Goal: Task Accomplishment & Management: Complete application form

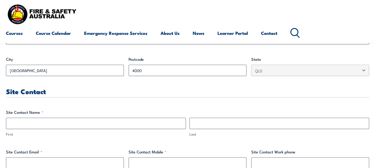
scroll to position [269, 0]
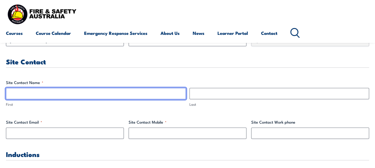
click at [161, 96] on input "First" at bounding box center [96, 93] width 180 height 11
type input "[PERSON_NAME]"
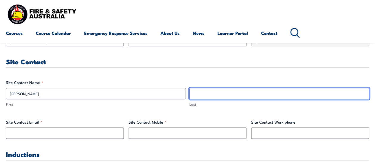
click at [223, 95] on input "Last" at bounding box center [279, 93] width 180 height 11
type input "[PERSON_NAME]"
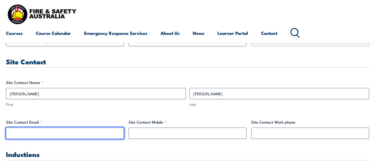
click at [68, 134] on input "Site Contact Email *" at bounding box center [65, 133] width 118 height 11
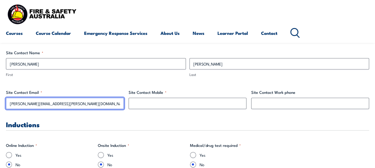
type input "[PERSON_NAME][EMAIL_ADDRESS][PERSON_NAME][DOMAIN_NAME]"
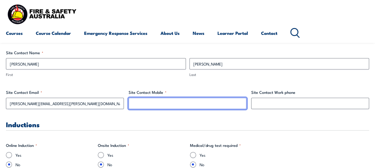
click at [165, 104] on input "Site Contact Mobile *" at bounding box center [188, 103] width 118 height 11
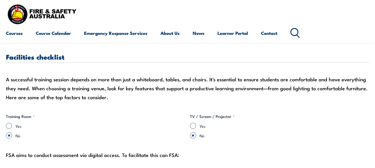
scroll to position [525, 0]
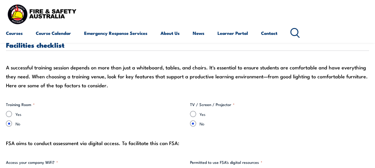
type input "0411352919"
click at [10, 113] on input "Yes" at bounding box center [9, 114] width 6 height 6
radio input "true"
click at [10, 124] on input "No" at bounding box center [9, 124] width 6 height 6
radio input "true"
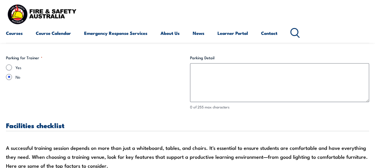
scroll to position [594, 0]
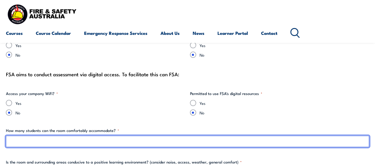
click at [152, 142] on input "How many students can the room comfortably accommodate? *" at bounding box center [187, 141] width 363 height 11
type input "1"
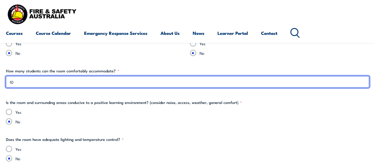
scroll to position [624, 0]
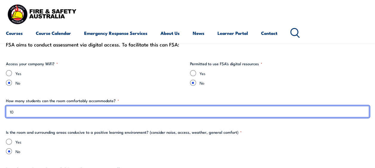
type input "10"
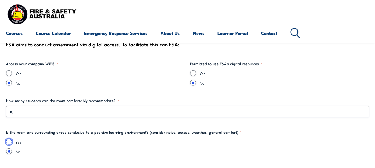
click at [7, 141] on input "Yes" at bounding box center [9, 142] width 6 height 6
radio input "true"
click at [58, 137] on fieldset "Is the room and surrounding areas conducive to a positive learning environment?…" at bounding box center [187, 142] width 363 height 25
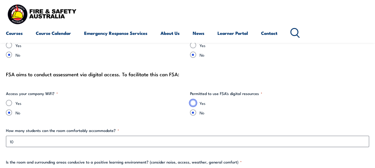
click at [192, 103] on input "Yes" at bounding box center [193, 103] width 6 height 6
radio input "true"
click at [215, 114] on label "No" at bounding box center [285, 113] width 170 height 6
click at [196, 114] on input "No" at bounding box center [193, 113] width 6 height 6
radio input "true"
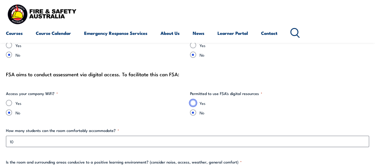
click at [195, 104] on input "Yes" at bounding box center [193, 103] width 6 height 6
radio input "true"
click at [193, 112] on input "No" at bounding box center [193, 113] width 6 height 6
radio input "true"
click at [191, 100] on input "Yes" at bounding box center [193, 103] width 6 height 6
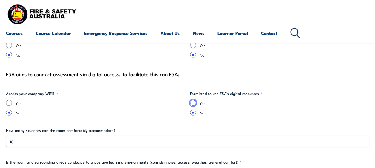
radio input "true"
click at [176, 107] on div "Yes No" at bounding box center [95, 108] width 179 height 16
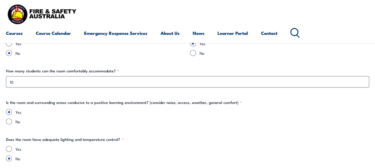
scroll to position [683, 0]
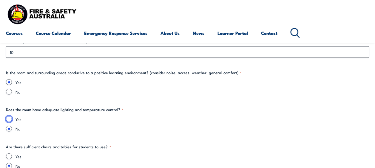
click at [8, 118] on input "Yes" at bounding box center [9, 119] width 6 height 6
radio input "true"
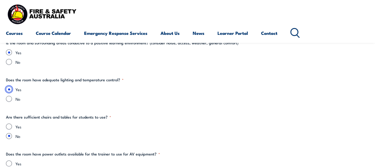
scroll to position [743, 0]
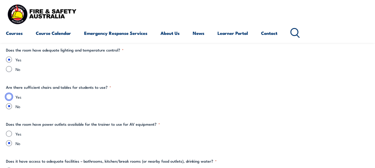
click at [10, 96] on input "Yes" at bounding box center [9, 97] width 6 height 6
radio input "true"
click at [8, 134] on input "Yes" at bounding box center [9, 134] width 6 height 6
radio input "true"
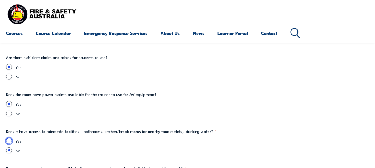
click at [9, 140] on input "Yes" at bounding box center [9, 141] width 6 height 6
radio input "true"
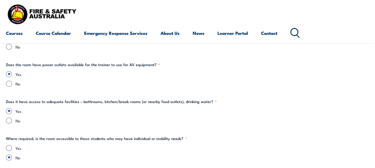
click at [13, 147] on div "Yes" at bounding box center [187, 148] width 363 height 6
click at [9, 145] on input "Yes" at bounding box center [9, 148] width 6 height 6
radio input "true"
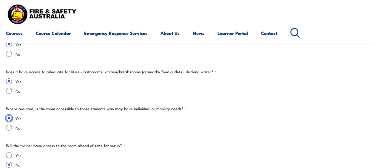
scroll to position [862, 0]
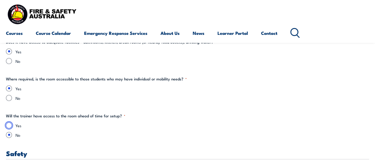
click at [9, 127] on input "Yes" at bounding box center [9, 126] width 6 height 6
radio input "true"
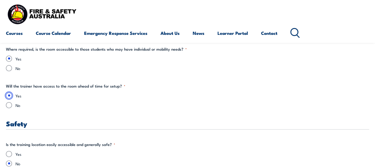
scroll to position [922, 0]
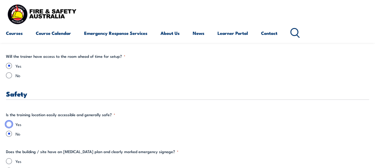
click at [9, 124] on input "Yes" at bounding box center [9, 124] width 6 height 6
radio input "true"
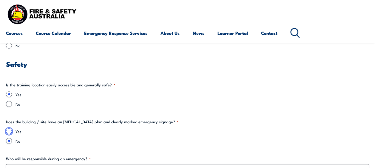
click at [9, 129] on input "Yes" at bounding box center [9, 132] width 6 height 6
radio input "true"
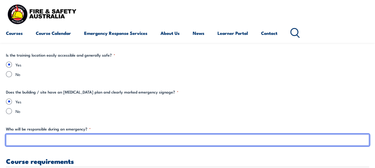
click at [39, 139] on input "Who will be responsible during an emergency? *" at bounding box center [187, 140] width 363 height 11
click at [17, 140] on input "On sift wire warden" at bounding box center [187, 140] width 363 height 11
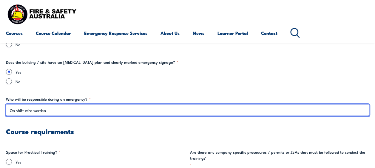
click at [26, 107] on input "On shift wire warden" at bounding box center [187, 110] width 363 height 11
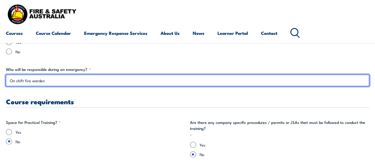
type input "On shift fire warden"
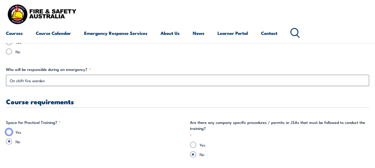
click at [8, 132] on input "Yes" at bounding box center [9, 132] width 6 height 6
radio input "true"
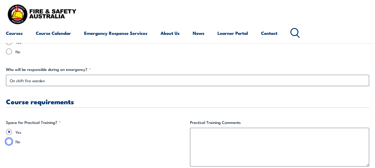
click at [10, 142] on input "No" at bounding box center [9, 142] width 6 height 6
radio input "true"
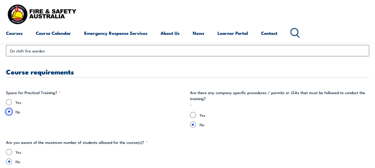
scroll to position [1101, 0]
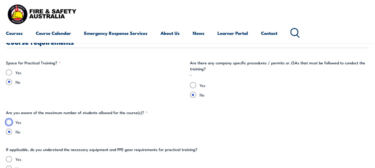
click at [9, 122] on input "Yes" at bounding box center [9, 122] width 6 height 6
radio input "true"
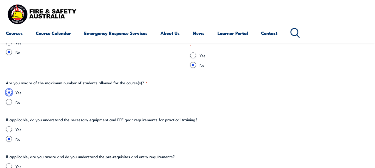
scroll to position [1161, 0]
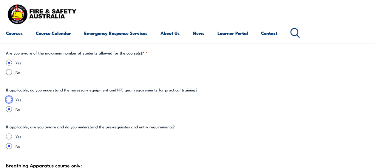
click at [10, 98] on input "Yes" at bounding box center [9, 100] width 6 height 6
radio input "true"
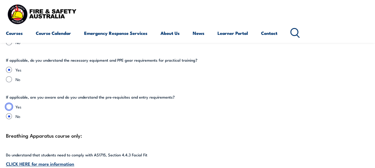
click at [11, 106] on input "Yes" at bounding box center [9, 107] width 6 height 6
radio input "true"
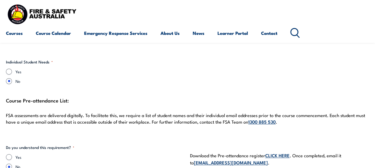
scroll to position [1519, 0]
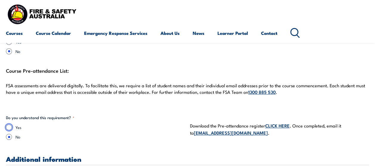
click at [8, 127] on input "Yes" at bounding box center [9, 127] width 6 height 6
radio input "true"
click at [218, 132] on link "[EMAIL_ADDRESS][DOMAIN_NAME]" at bounding box center [231, 133] width 74 height 7
drag, startPoint x: 234, startPoint y: 133, endPoint x: 188, endPoint y: 133, distance: 45.4
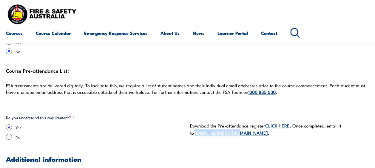
copy link "[EMAIL_ADDRESS][DOMAIN_NAME]"
click at [272, 134] on p "Download the Pre-attendance register CLICK HERE . Once completed, email it to […" at bounding box center [279, 129] width 179 height 14
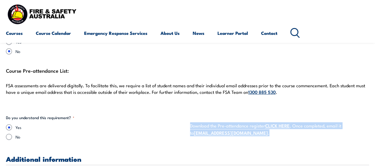
drag, startPoint x: 248, startPoint y: 131, endPoint x: 191, endPoint y: 127, distance: 57.4
click at [191, 127] on p "Download the Pre-attendance register CLICK HERE . Once completed, email it to […" at bounding box center [279, 129] width 179 height 14
copy p "Download the Pre-attendance register CLICK HERE . Once completed, email it to […"
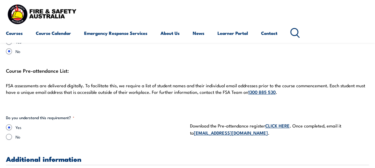
click at [166, 94] on p "FSA assessments are delivered digitally. To facilitate this, we require a list …" at bounding box center [187, 89] width 363 height 13
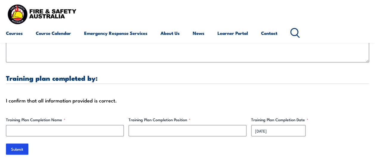
scroll to position [1758, 0]
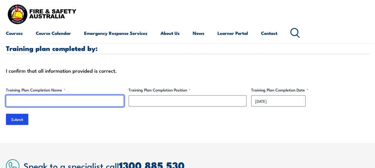
click at [97, 100] on input "Training Plan Completion Name *" at bounding box center [65, 100] width 118 height 11
type input "[PERSON_NAME]"
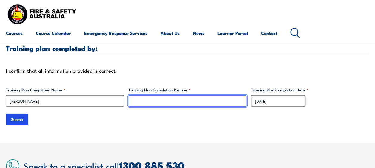
click at [209, 99] on input "Training Plan Completion Position *" at bounding box center [188, 100] width 118 height 11
type input "Training Coordinator"
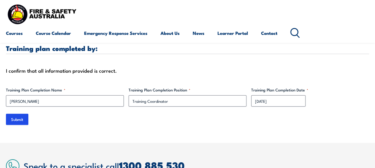
click at [225, 124] on div "Submit" at bounding box center [187, 119] width 363 height 11
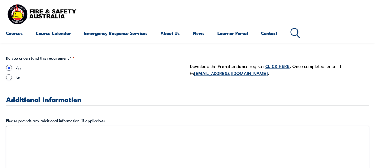
scroll to position [1608, 0]
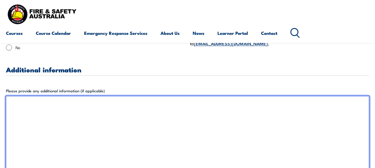
click at [245, 123] on textarea "Please provide any additional information (if applicable)" at bounding box center [187, 139] width 363 height 86
type textarea "T"
type textarea "Student numbers will not be confirmed until briefly before the course"
click at [54, 111] on textarea "Student numbers will not be confirmed until briefly before the course" at bounding box center [187, 139] width 363 height 86
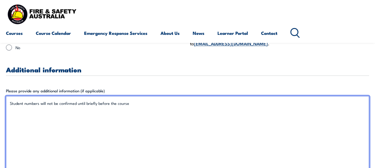
drag, startPoint x: 181, startPoint y: 104, endPoint x: 0, endPoint y: 90, distance: 181.4
click at [151, 119] on textarea "BMA will provide a meeting room, rest room, kitchen and other necessary ameniti…" at bounding box center [187, 139] width 363 height 86
click at [66, 103] on textarea "BMA will provide a meeting room, rest room, kitchen and other necessary ameniti…" at bounding box center [187, 139] width 363 height 86
click at [96, 109] on textarea "BMA will provide a meeting room, rest room, kitchen and other necessary ameniti…" at bounding box center [187, 139] width 363 height 86
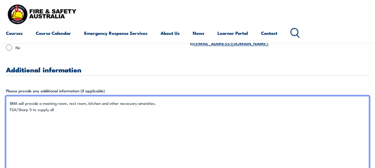
click at [66, 99] on textarea "BMA will provide a meeting room, rest room, kitchen and other necessary ameniti…" at bounding box center [187, 139] width 363 height 86
click at [115, 108] on textarea "BMA will provide a meeting room (with screen & USBC connection), rest room, kit…" at bounding box center [187, 139] width 363 height 86
click at [168, 112] on textarea "BMA will provide a meeting room (with screen & USBC connection), rest room, kit…" at bounding box center [187, 139] width 363 height 86
click at [164, 123] on textarea "BMA will provide a meeting room (with screen & USBC connection), rest room, kit…" at bounding box center [187, 139] width 363 height 86
click at [184, 110] on textarea "BMA will provide a meeting room (with screen & USBC connection), rest room, kit…" at bounding box center [187, 139] width 363 height 86
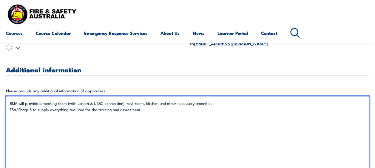
click at [194, 133] on textarea "BMA will provide a meeting room (with screen & USBC connection), rest room, kit…" at bounding box center [187, 139] width 363 height 86
drag, startPoint x: 174, startPoint y: 110, endPoint x: 140, endPoint y: 112, distance: 34.1
click at [140, 112] on textarea "BMA will provide a meeting room (with screen & USBC connection), rest room, kit…" at bounding box center [187, 139] width 363 height 86
click at [89, 112] on textarea "BMA will provide a meeting room (with screen & USBC connection), rest room, kit…" at bounding box center [187, 139] width 363 height 86
click at [85, 109] on textarea "BMA will provide a meeting room (with screen & USBC connection), rest room, kit…" at bounding box center [187, 139] width 363 height 86
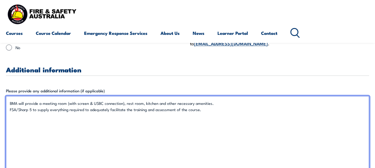
click at [216, 121] on textarea "BMA will provide a meeting room (with screen & USBC connection), rest room, kit…" at bounding box center [187, 139] width 363 height 86
click at [208, 110] on textarea "BMA will provide a meeting room (with screen & USBC connection), rest room, kit…" at bounding box center [187, 139] width 363 height 86
click at [184, 109] on textarea "BMA will provide a meeting room (with screen & USBC connection), rest room, kit…" at bounding box center [187, 139] width 363 height 86
click at [236, 119] on textarea "BMA will provide a meeting room (with screen & USBC connection), rest room, kit…" at bounding box center [187, 139] width 363 height 86
drag, startPoint x: 240, startPoint y: 109, endPoint x: 197, endPoint y: 112, distance: 43.7
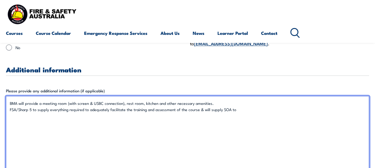
click at [197, 112] on textarea "BMA will provide a meeting room (with screen & USBC connection), rest room, kit…" at bounding box center [187, 139] width 363 height 86
click at [154, 145] on textarea "BMA will provide a meeting room (with screen & USBC connection), rest room, kit…" at bounding box center [187, 139] width 363 height 86
click at [121, 117] on textarea "BMA will provide a meeting room (with screen & USBC connection), rest room, kit…" at bounding box center [187, 139] width 363 height 86
click at [140, 117] on textarea "BMA will provide a meeting room (with screen & USBC connection), rest room, kit…" at bounding box center [187, 139] width 363 height 86
click at [190, 113] on textarea "BMA will provide a meeting room (with screen & USBC connection), rest room, kit…" at bounding box center [187, 139] width 363 height 86
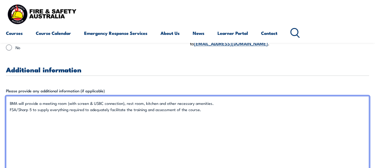
click at [205, 112] on textarea "BMA will provide a meeting room (with screen & USBC connection), rest room, kit…" at bounding box center [187, 139] width 363 height 86
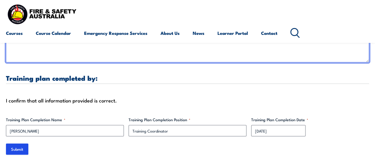
scroll to position [1758, 0]
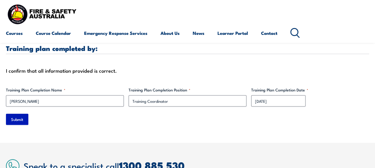
type textarea "BMA will provide a meeting room (with screen & USBC connection), rest room, kit…"
click at [24, 118] on input "Submit" at bounding box center [17, 119] width 22 height 11
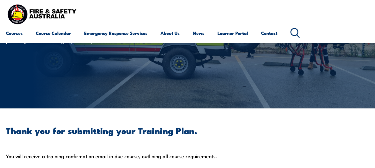
scroll to position [0, 0]
